Goal: Information Seeking & Learning: Learn about a topic

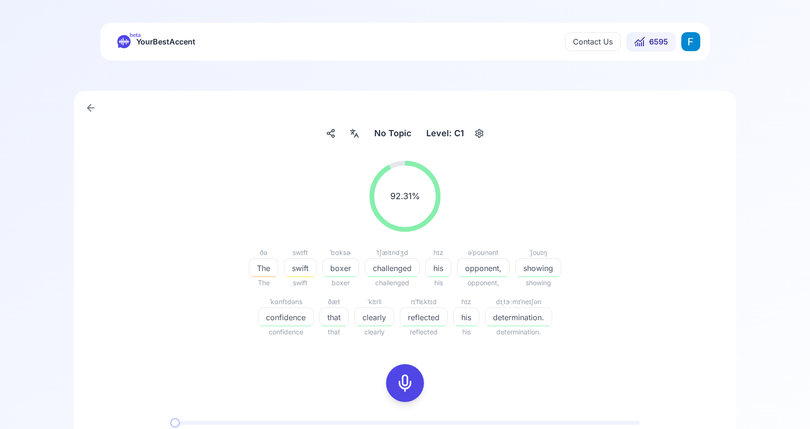
scroll to position [185, 0]
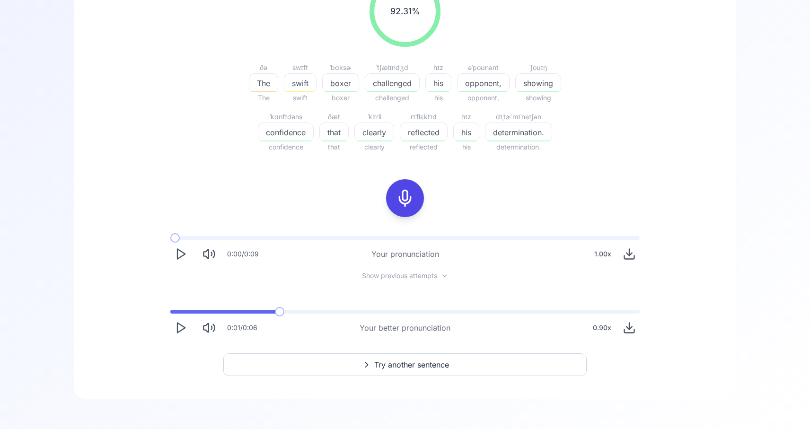
click at [180, 324] on polygon "Play" at bounding box center [181, 328] width 8 height 10
click at [170, 310] on span at bounding box center [170, 312] width 0 height 4
click at [178, 331] on icon "Pause" at bounding box center [180, 327] width 13 height 13
click at [180, 250] on icon "Play" at bounding box center [180, 253] width 13 height 13
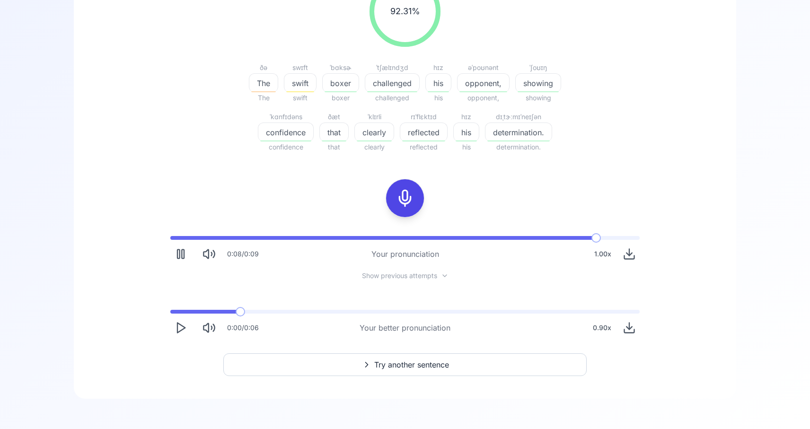
click at [408, 277] on span "Show previous attempts" at bounding box center [399, 275] width 75 height 9
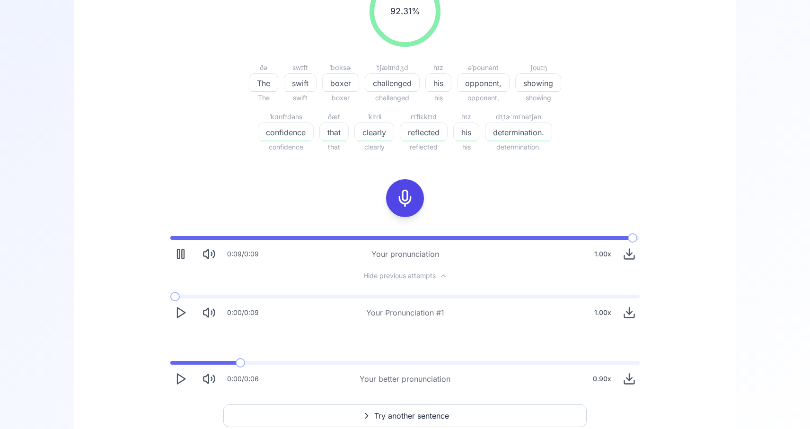
click at [183, 311] on polygon "Play" at bounding box center [181, 313] width 8 height 10
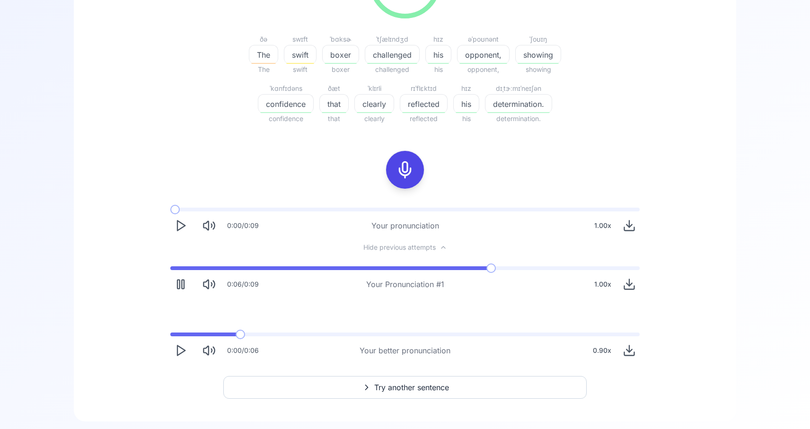
scroll to position [218, 0]
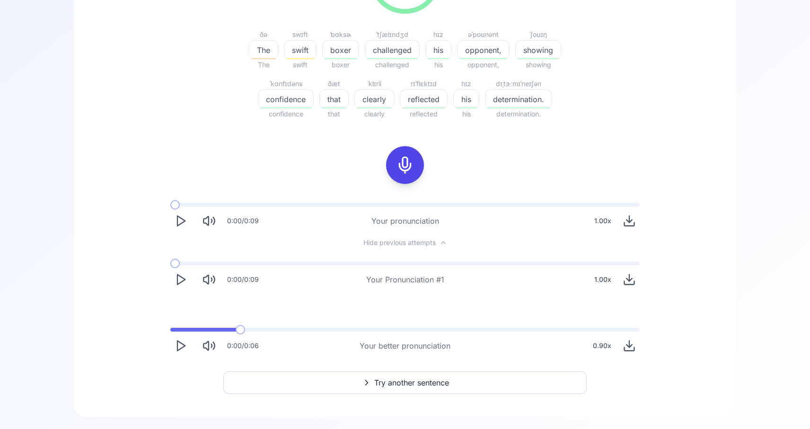
click at [179, 283] on polygon "Play" at bounding box center [181, 280] width 8 height 10
click at [179, 283] on rect "Pause" at bounding box center [178, 279] width 2 height 9
click at [399, 383] on span "Try another sentence" at bounding box center [411, 382] width 75 height 11
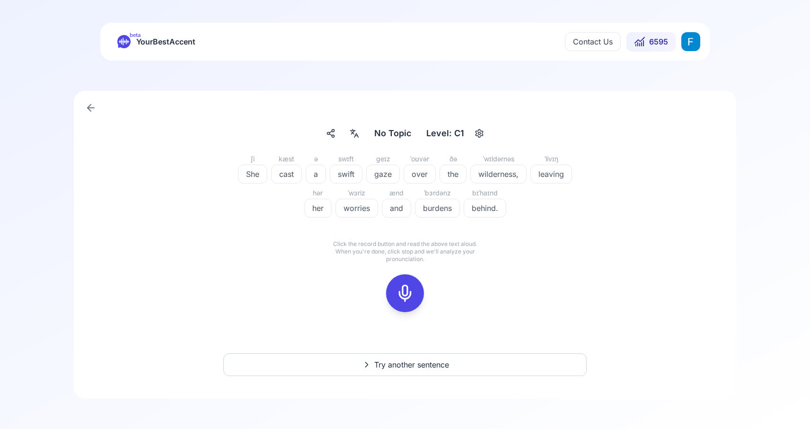
click at [480, 137] on icon "button" at bounding box center [479, 133] width 11 height 9
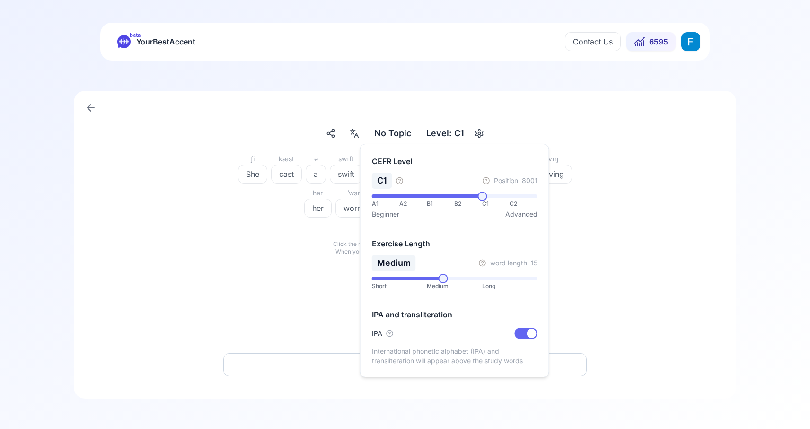
click at [568, 306] on div "ʃi She kæst cast ə a swɪft swift ɡeɪz gaze ˈoʊvər over ðə the ˈwɪldərnəs wilder…" at bounding box center [405, 238] width 617 height 170
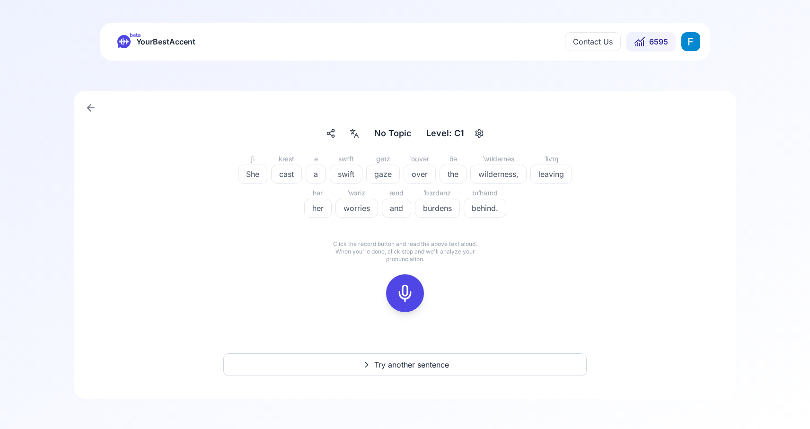
click at [409, 289] on icon at bounding box center [404, 293] width 19 height 19
click at [450, 273] on circle at bounding box center [448, 276] width 8 height 8
click at [401, 297] on icon at bounding box center [404, 293] width 19 height 19
click at [410, 295] on icon at bounding box center [404, 293] width 19 height 19
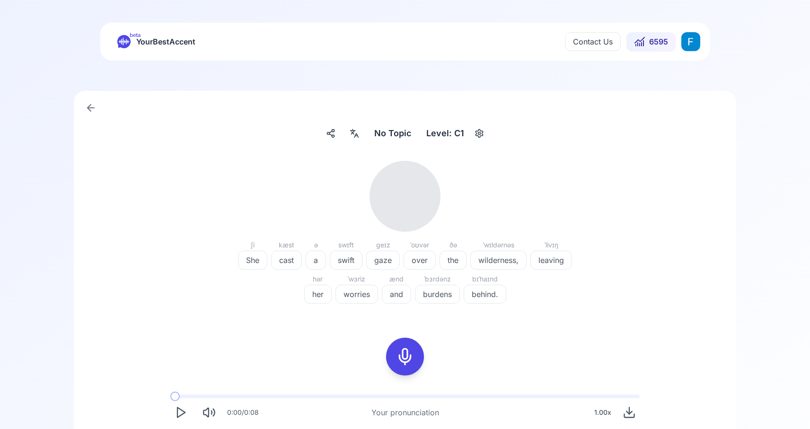
click at [183, 413] on polygon "Play" at bounding box center [181, 413] width 8 height 10
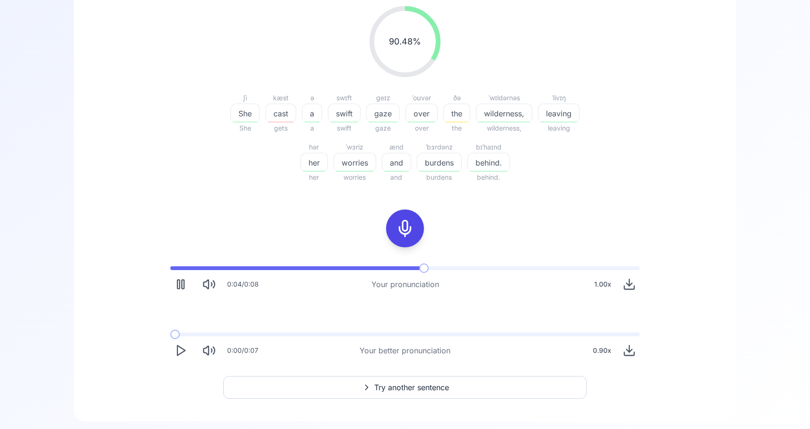
scroll to position [160, 0]
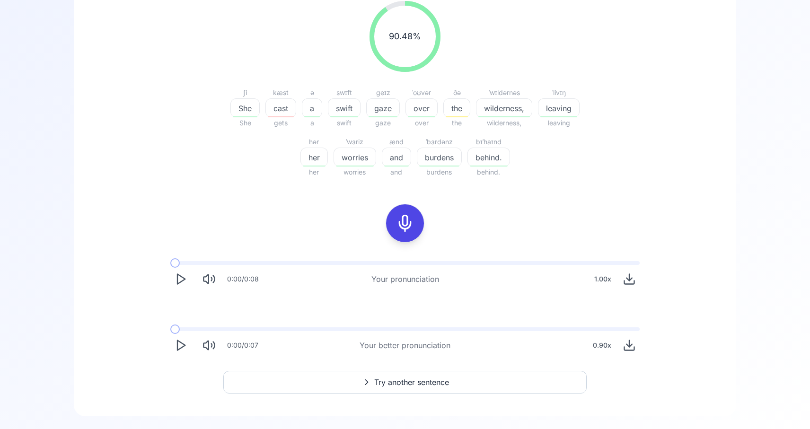
click at [181, 275] on icon "Play" at bounding box center [180, 278] width 13 height 13
click at [182, 275] on rect "Pause" at bounding box center [183, 279] width 2 height 9
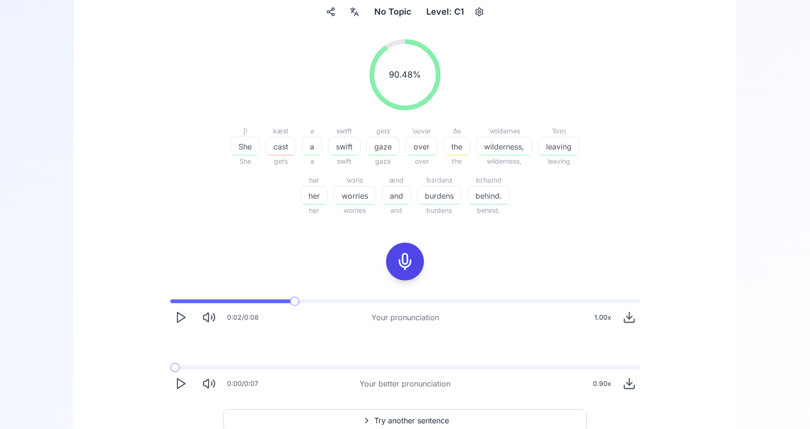
scroll to position [116, 0]
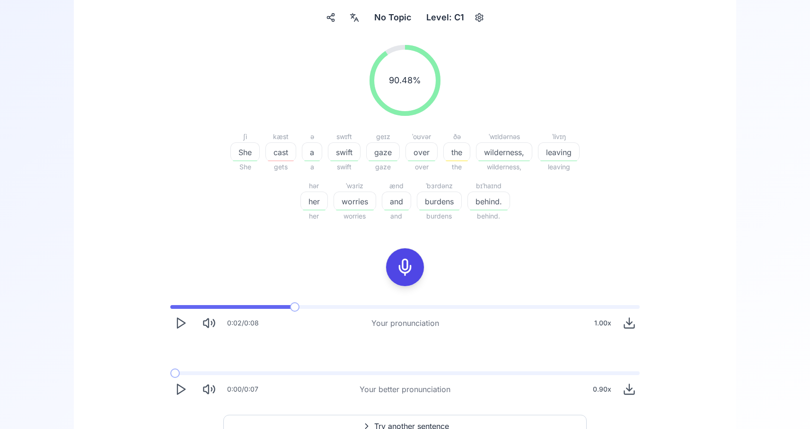
click at [184, 324] on polygon "Play" at bounding box center [181, 323] width 8 height 10
click at [208, 322] on icon "Mute" at bounding box center [208, 322] width 13 height 13
click at [208, 322] on icon "Unmute" at bounding box center [208, 322] width 13 height 13
click at [183, 322] on icon "Pause" at bounding box center [180, 322] width 13 height 13
click at [180, 389] on icon "Play" at bounding box center [180, 389] width 13 height 13
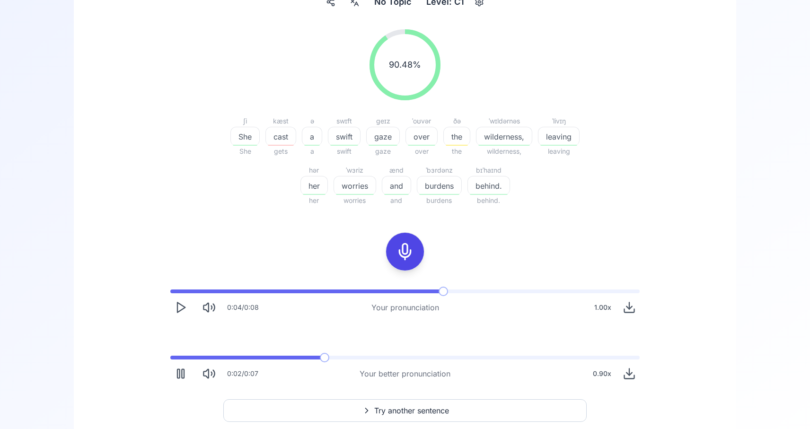
scroll to position [139, 0]
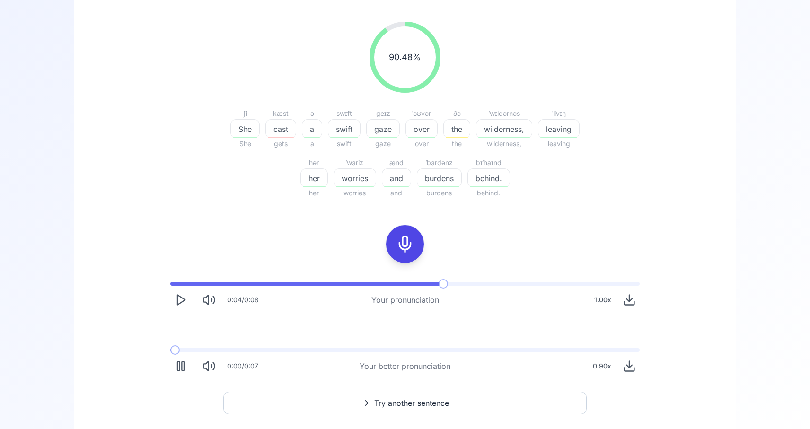
click at [170, 351] on span at bounding box center [170, 350] width 0 height 4
click at [179, 364] on icon "Pause" at bounding box center [180, 366] width 13 height 13
click at [170, 351] on span at bounding box center [172, 350] width 5 height 4
click at [181, 361] on icon "Play" at bounding box center [180, 366] width 13 height 13
click at [599, 373] on div "0.90 x" at bounding box center [602, 366] width 26 height 19
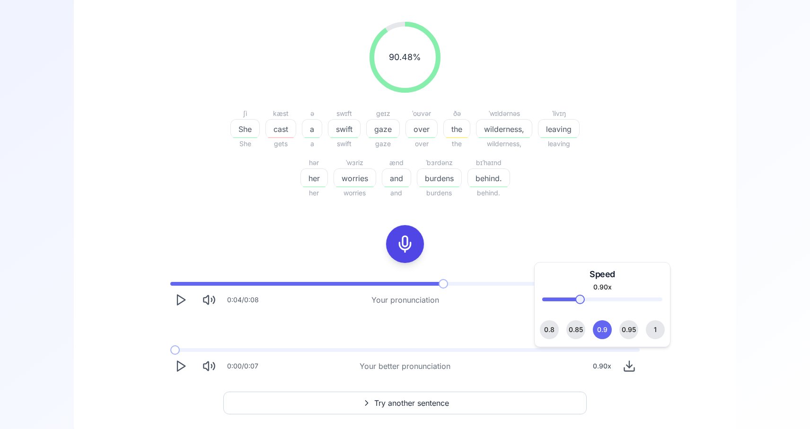
click at [620, 334] on div "0.8 0.85 0.9 0.95 1" at bounding box center [602, 329] width 120 height 19
click at [629, 328] on span "0.95" at bounding box center [629, 329] width 14 height 19
click at [653, 334] on button "1" at bounding box center [655, 329] width 19 height 19
click at [439, 322] on div "0:04 / 0:08 Your pronunciation 1.00 x 0:00 / 0:07 Your better pronunciation 1.0…" at bounding box center [405, 329] width 606 height 110
click at [176, 370] on icon "Play" at bounding box center [180, 366] width 13 height 13
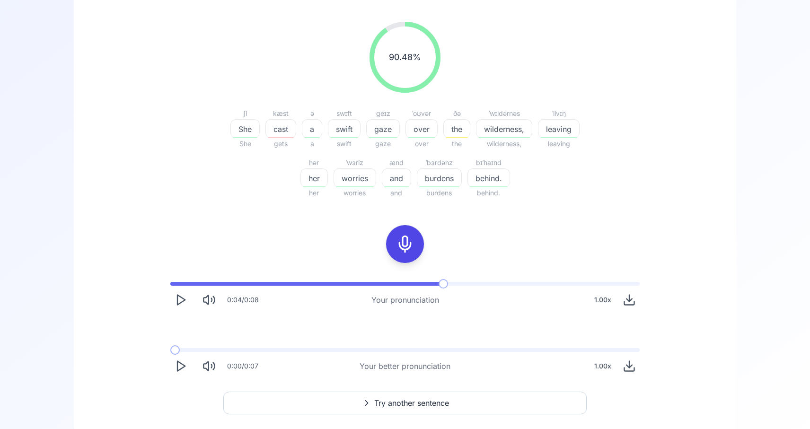
click at [184, 366] on polygon "Play" at bounding box center [181, 366] width 8 height 10
click at [398, 250] on rect at bounding box center [405, 244] width 14 height 14
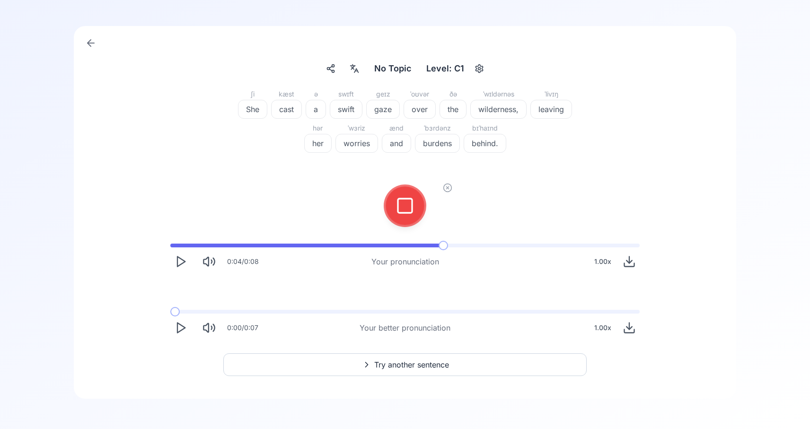
click at [391, 204] on button at bounding box center [405, 206] width 38 height 38
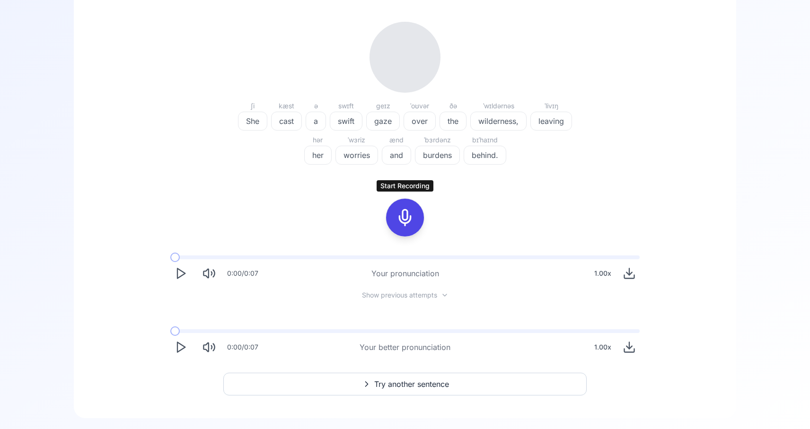
click at [184, 277] on icon "Play" at bounding box center [180, 273] width 13 height 13
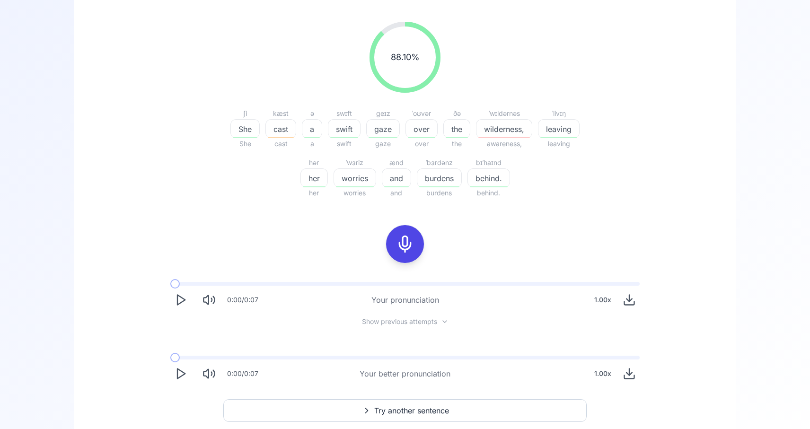
click at [525, 40] on div "88.10 % 88.10 %" at bounding box center [404, 57] width 545 height 86
click at [185, 298] on icon "Play" at bounding box center [180, 299] width 13 height 13
